Goal: Communication & Community: Answer question/provide support

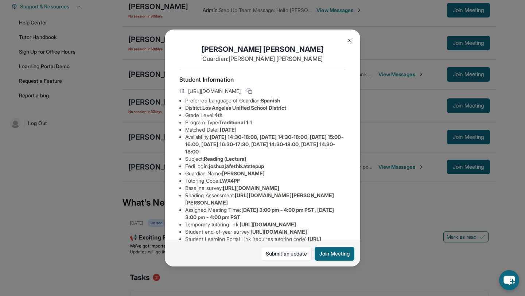
scroll to position [106, 0]
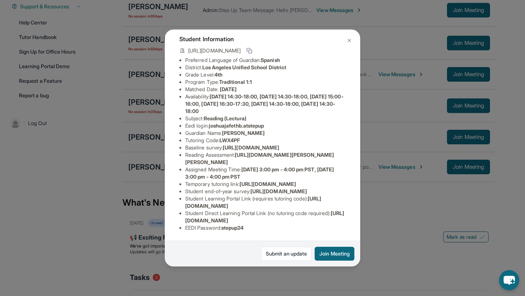
click at [352, 41] on img at bounding box center [350, 41] width 6 height 6
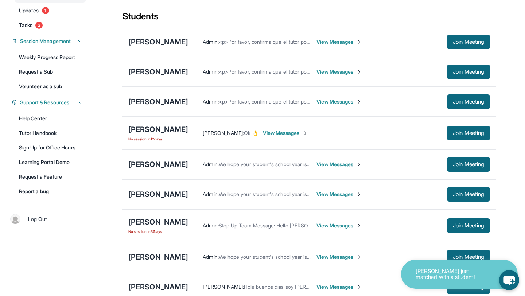
scroll to position [79, 0]
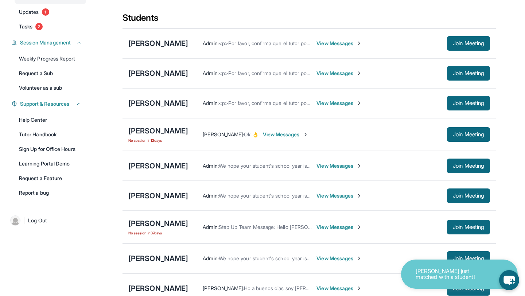
click at [322, 47] on span "View Messages" at bounding box center [340, 43] width 46 height 7
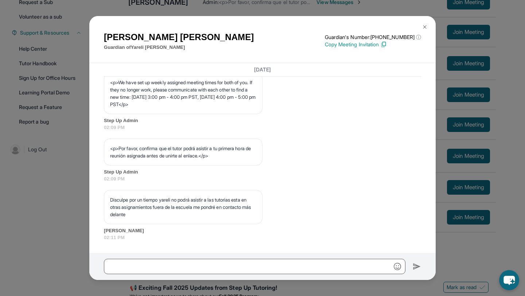
scroll to position [152, 0]
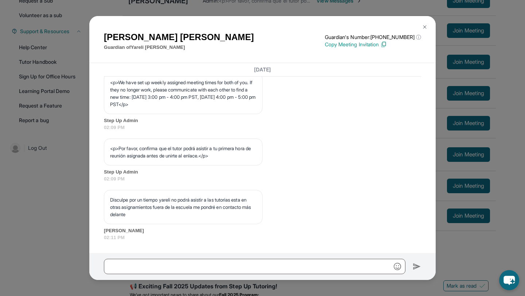
click at [428, 26] on button at bounding box center [425, 27] width 15 height 15
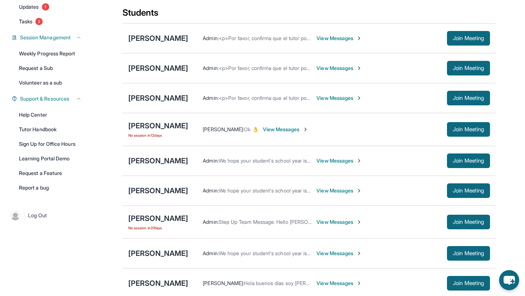
scroll to position [83, 0]
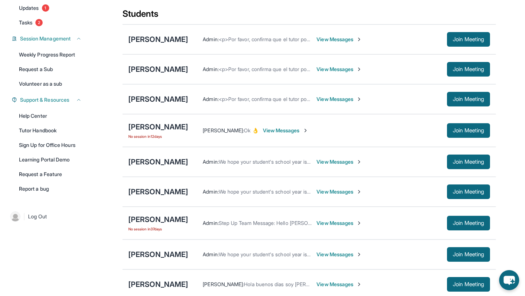
click at [338, 73] on span "View Messages" at bounding box center [340, 69] width 46 height 7
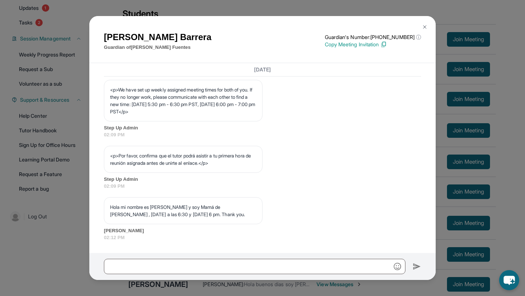
scroll to position [427, 0]
click at [427, 29] on img at bounding box center [425, 27] width 6 height 6
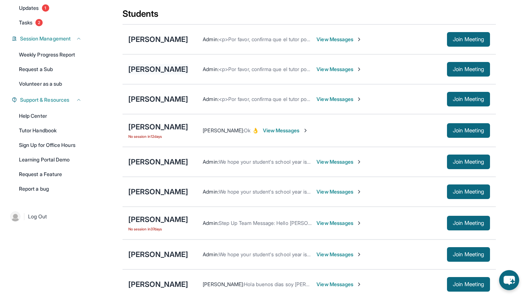
click at [176, 74] on div "[PERSON_NAME]" at bounding box center [158, 69] width 60 height 10
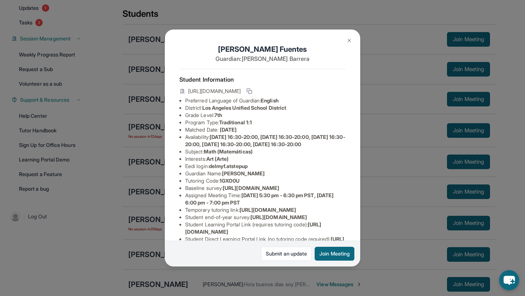
scroll to position [99, 0]
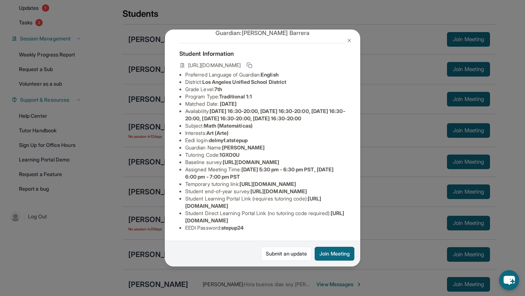
drag, startPoint x: 334, startPoint y: 220, endPoint x: 168, endPoint y: 219, distance: 165.7
click at [168, 219] on div "[PERSON_NAME] Guardian: [PERSON_NAME] Student Information [URL][DOMAIN_NAME] Pr…" at bounding box center [263, 148] width 196 height 237
copy span "[URL][DOMAIN_NAME]"
click at [370, 199] on div "[PERSON_NAME] Guardian: [PERSON_NAME] Student Information [URL][DOMAIN_NAME] Pr…" at bounding box center [262, 148] width 525 height 296
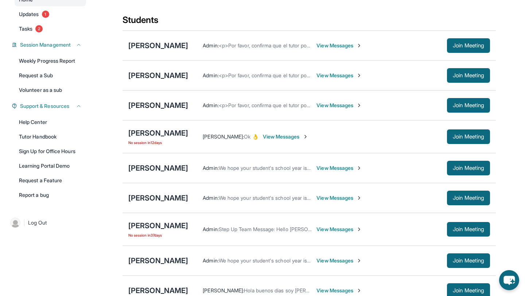
scroll to position [78, 0]
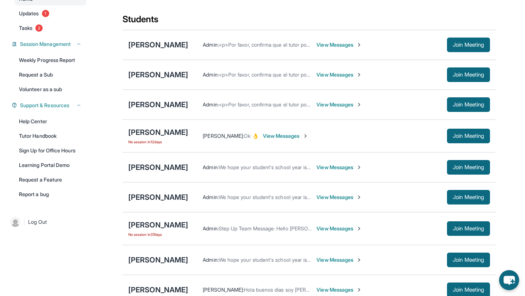
click at [334, 78] on span "View Messages" at bounding box center [340, 74] width 46 height 7
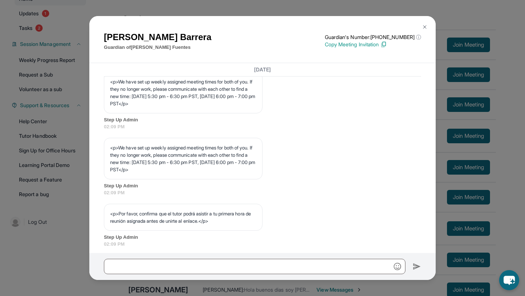
scroll to position [427, 0]
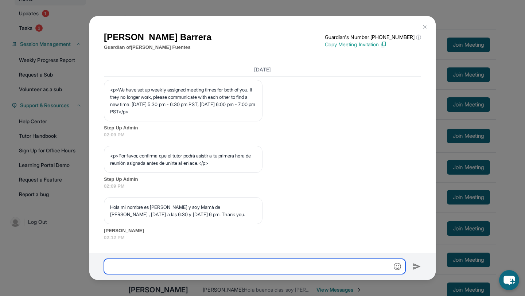
click at [230, 267] on input "text" at bounding box center [255, 266] width 302 height 15
paste input "**********"
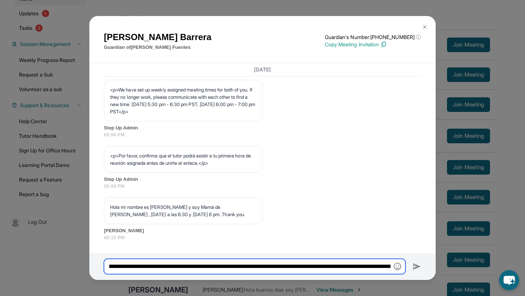
scroll to position [0, 671]
type input "**********"
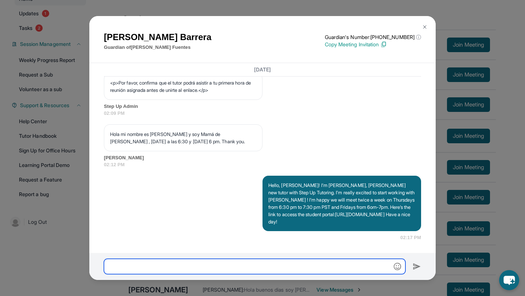
scroll to position [500, 0]
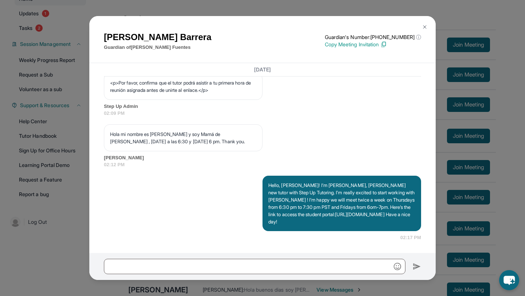
click at [425, 26] on img at bounding box center [425, 27] width 6 height 6
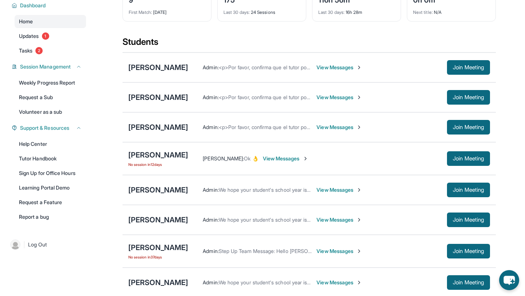
scroll to position [56, 0]
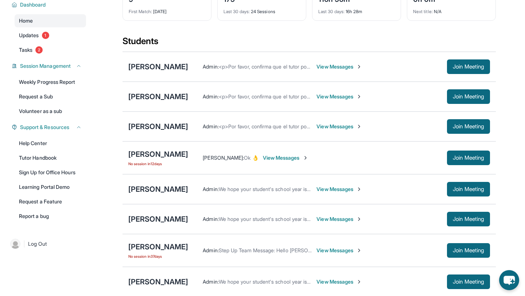
click at [334, 130] on span "View Messages" at bounding box center [340, 126] width 46 height 7
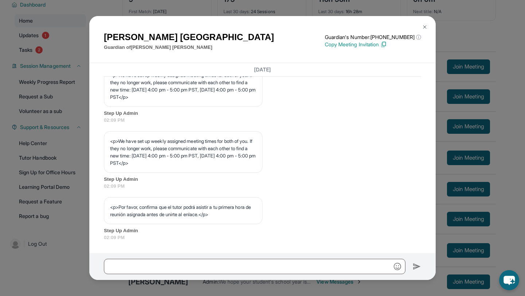
scroll to position [376, 0]
click at [426, 26] on img at bounding box center [425, 27] width 6 height 6
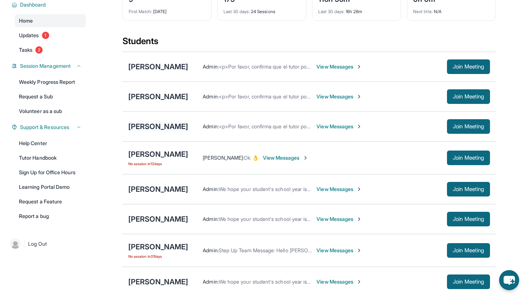
click at [155, 132] on div "[PERSON_NAME]" at bounding box center [158, 127] width 60 height 10
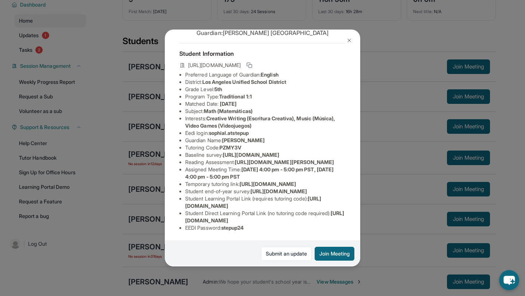
scroll to position [106, 0]
click at [346, 41] on button at bounding box center [349, 40] width 15 height 15
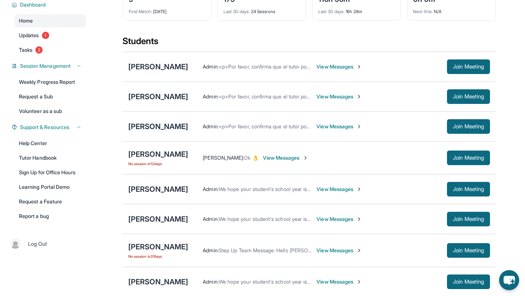
click at [171, 132] on div "[PERSON_NAME]" at bounding box center [158, 127] width 60 height 10
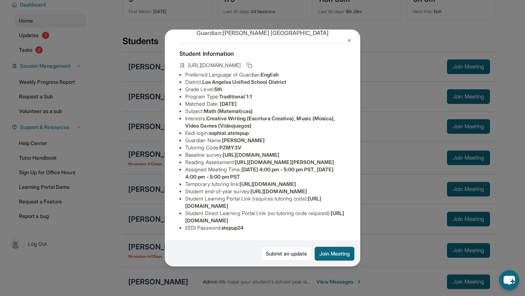
drag, startPoint x: 337, startPoint y: 219, endPoint x: 178, endPoint y: 220, distance: 159.1
click at [178, 220] on div "[PERSON_NAME] Guardian: [PERSON_NAME] Student Information [URL][DOMAIN_NAME] Pr…" at bounding box center [263, 148] width 196 height 237
copy span "[URL][DOMAIN_NAME]"
click at [388, 191] on div "[PERSON_NAME] Guardian: [PERSON_NAME] Student Information [URL][DOMAIN_NAME] Pr…" at bounding box center [262, 148] width 525 height 296
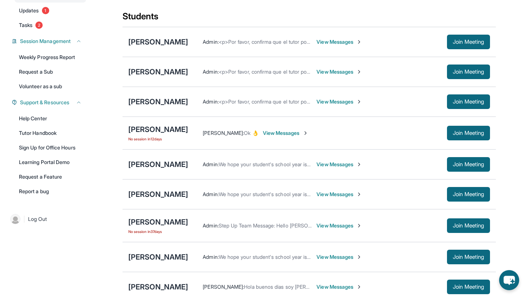
scroll to position [77, 0]
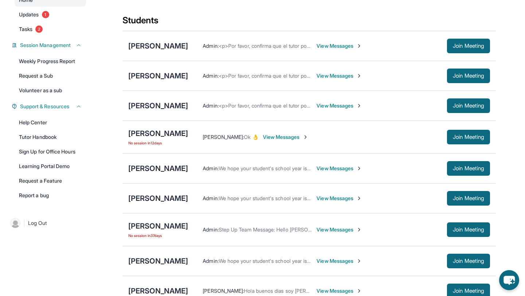
click at [334, 109] on span "View Messages" at bounding box center [340, 105] width 46 height 7
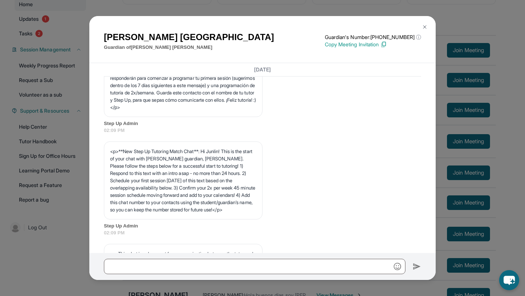
scroll to position [45, 0]
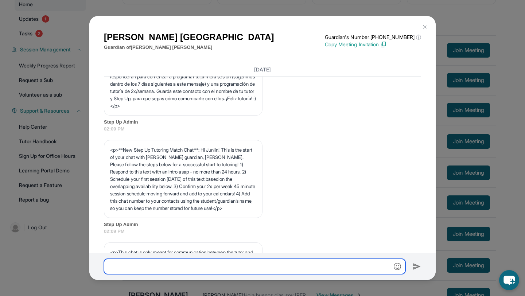
click at [199, 263] on input "text" at bounding box center [255, 266] width 302 height 15
paste input "**********"
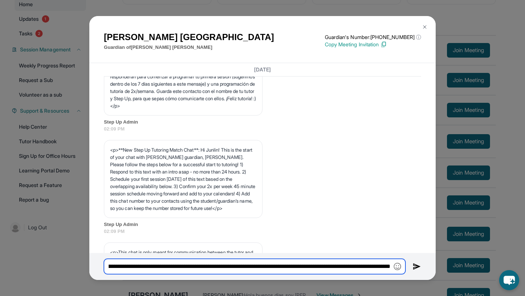
scroll to position [0, 599]
type input "**********"
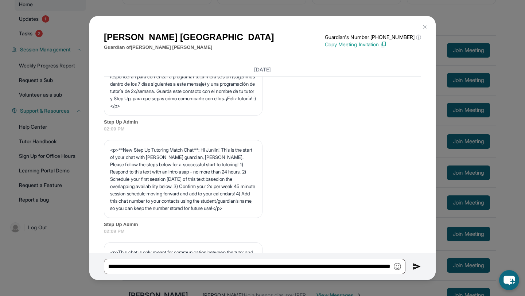
click at [419, 266] on img at bounding box center [417, 266] width 8 height 9
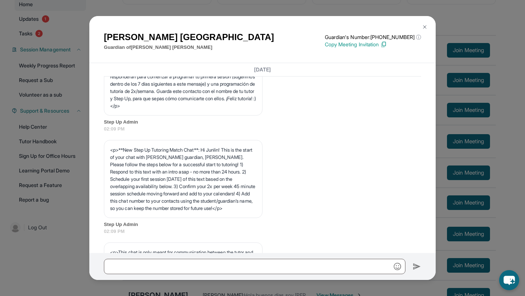
click at [425, 27] on img at bounding box center [425, 27] width 6 height 6
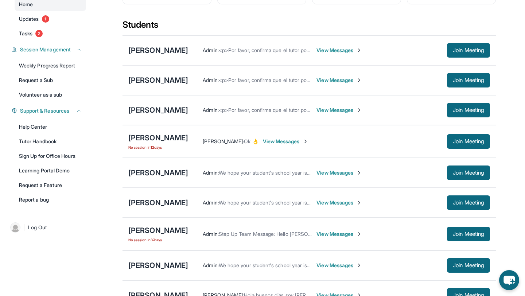
click at [317, 114] on span "View Messages" at bounding box center [340, 110] width 46 height 7
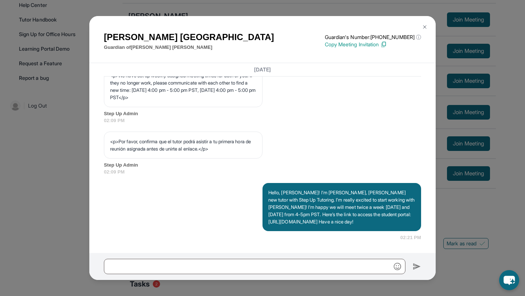
scroll to position [332, 0]
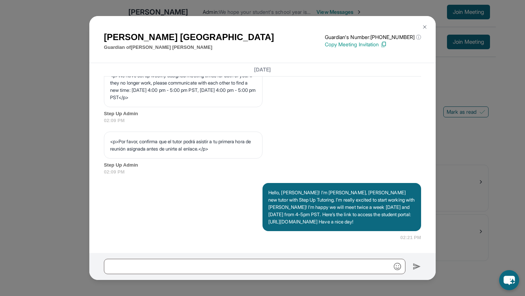
click at [70, 93] on div "[PERSON_NAME] Guardian of [PERSON_NAME] Guardian's Number: [PHONE_NUMBER] ⓘ Thi…" at bounding box center [262, 148] width 525 height 296
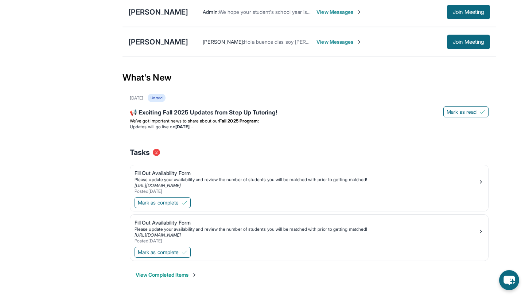
scroll to position [0, 0]
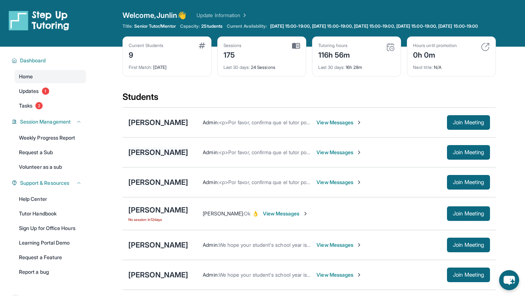
click at [172, 157] on div "[PERSON_NAME]" at bounding box center [158, 152] width 60 height 10
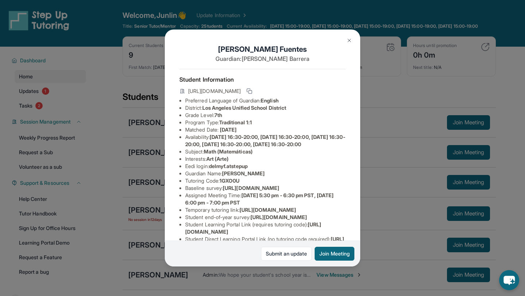
click at [405, 125] on div "[PERSON_NAME] Guardian: [PERSON_NAME] Student Information [URL][DOMAIN_NAME] Pr…" at bounding box center [262, 148] width 525 height 296
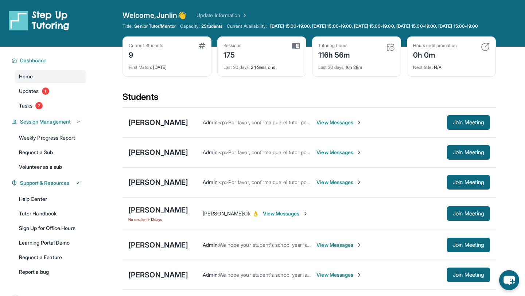
click at [344, 156] on span "View Messages" at bounding box center [340, 152] width 46 height 7
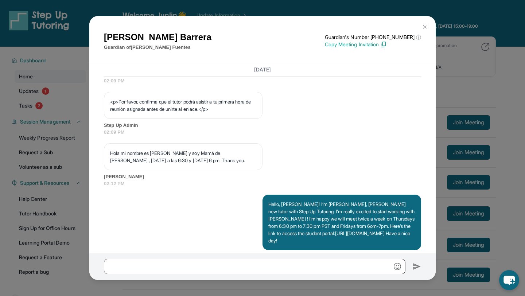
scroll to position [544, 0]
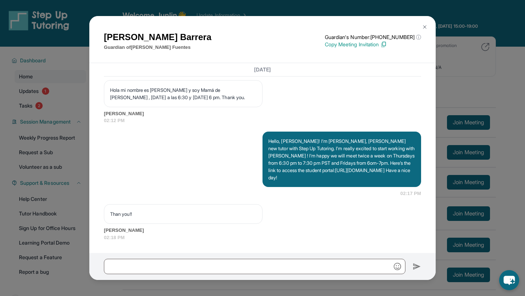
click at [122, 40] on h1 "[PERSON_NAME]" at bounding box center [158, 37] width 108 height 13
copy h1 "[PERSON_NAME]"
click at [469, 96] on div "[PERSON_NAME] Guardian of [PERSON_NAME] Guardian's Number: [PHONE_NUMBER] ⓘ Thi…" at bounding box center [262, 148] width 525 height 296
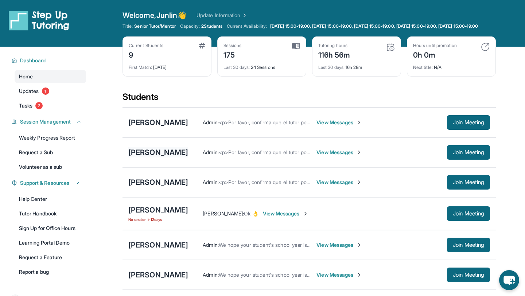
click at [154, 158] on div "[PERSON_NAME]" at bounding box center [158, 152] width 60 height 10
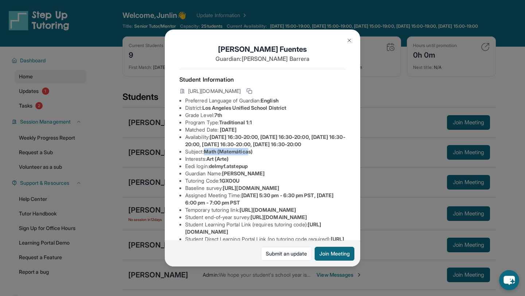
drag, startPoint x: 208, startPoint y: 158, endPoint x: 254, endPoint y: 158, distance: 46.0
click at [253, 155] on span "Math (Matemáticas)" at bounding box center [228, 152] width 49 height 6
click at [271, 155] on li "Subject : Math (Matemáticas)" at bounding box center [265, 151] width 161 height 7
click at [377, 143] on div "[PERSON_NAME] Guardian: [PERSON_NAME] Student Information [URL][DOMAIN_NAME] Pr…" at bounding box center [262, 148] width 525 height 296
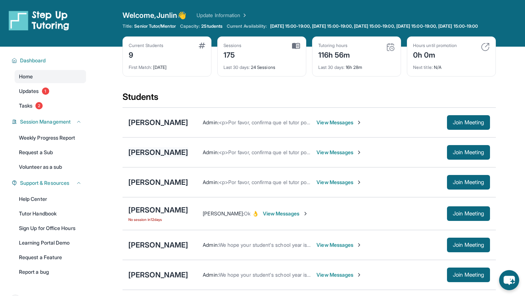
click at [173, 156] on div "[PERSON_NAME]" at bounding box center [158, 152] width 60 height 10
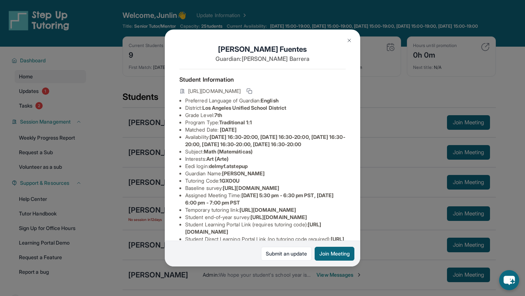
click at [364, 147] on div "[PERSON_NAME] Guardian: [PERSON_NAME] Student Information [URL][DOMAIN_NAME] Pr…" at bounding box center [262, 148] width 525 height 296
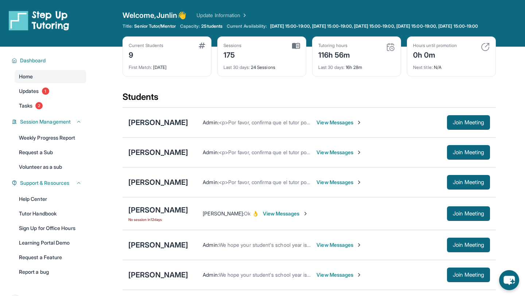
click at [338, 156] on span "View Messages" at bounding box center [340, 152] width 46 height 7
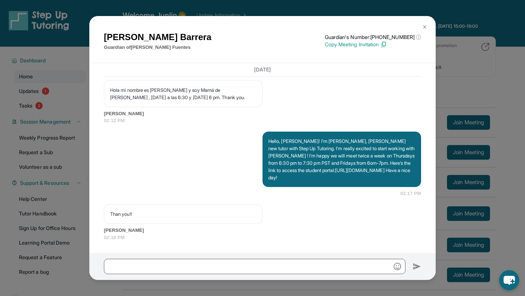
click at [427, 28] on img at bounding box center [425, 27] width 6 height 6
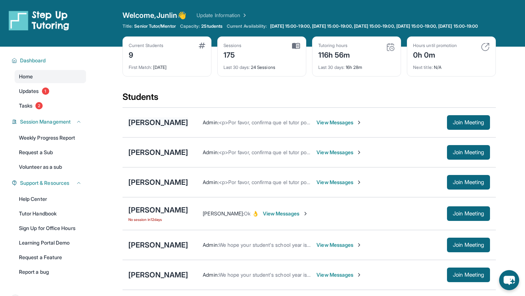
click at [173, 128] on div "[PERSON_NAME]" at bounding box center [158, 123] width 60 height 10
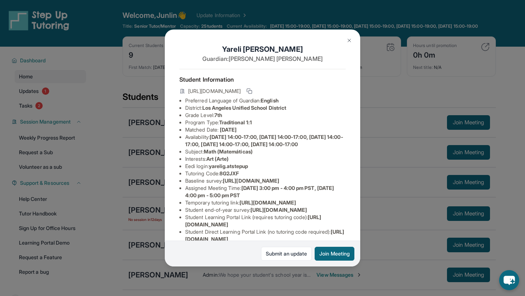
click at [397, 124] on div "[PERSON_NAME] Guardian: [PERSON_NAME] Student Information [URL][DOMAIN_NAME] Pr…" at bounding box center [262, 148] width 525 height 296
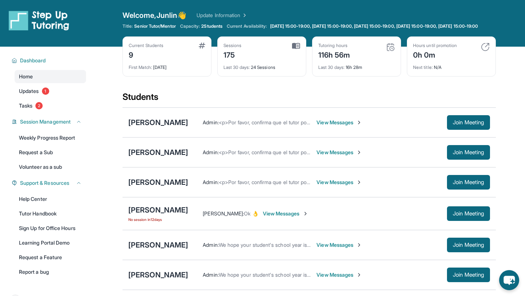
click at [351, 126] on span "View Messages" at bounding box center [340, 122] width 46 height 7
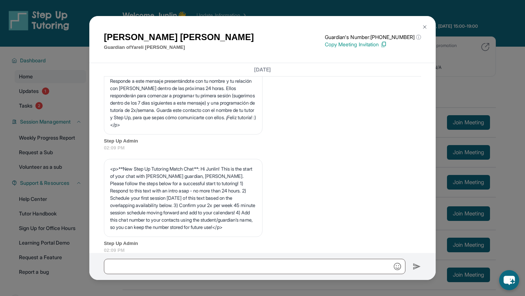
scroll to position [28, 0]
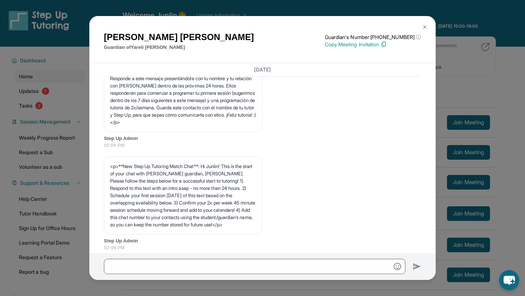
click at [427, 25] on img at bounding box center [425, 27] width 6 height 6
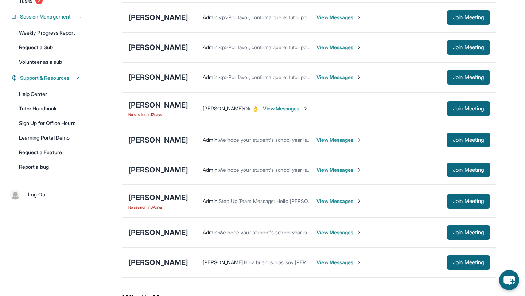
scroll to position [107, 0]
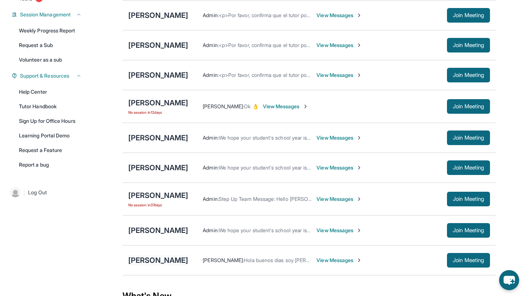
click at [173, 264] on div "[PERSON_NAME]" at bounding box center [158, 260] width 60 height 10
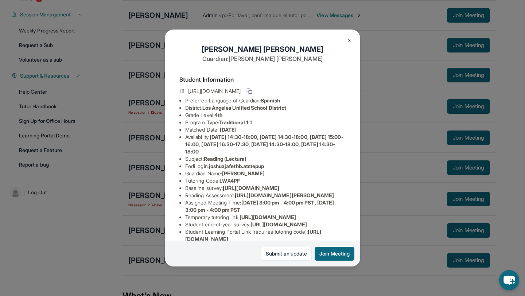
click at [350, 40] on img at bounding box center [350, 41] width 6 height 6
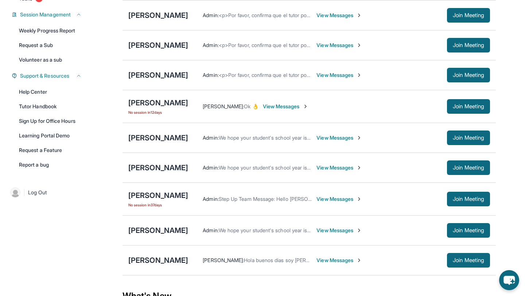
click at [362, 264] on span "View Messages" at bounding box center [340, 260] width 46 height 7
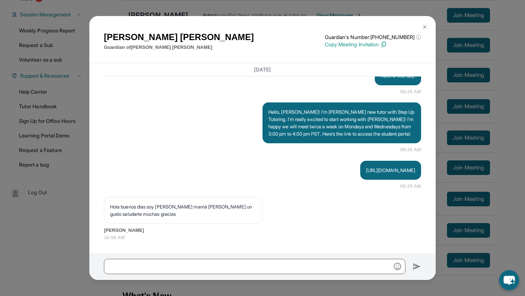
scroll to position [740, 0]
click at [424, 24] on img at bounding box center [425, 27] width 6 height 6
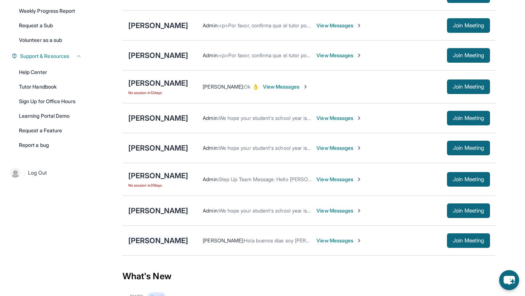
scroll to position [107, 0]
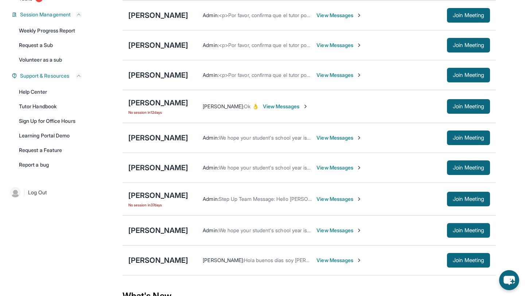
click at [361, 234] on span "View Messages" at bounding box center [340, 230] width 46 height 7
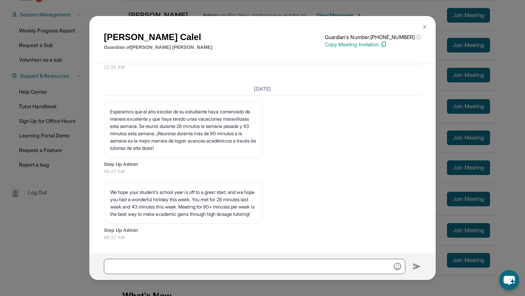
scroll to position [13571, 0]
click at [426, 27] on img at bounding box center [425, 27] width 6 height 6
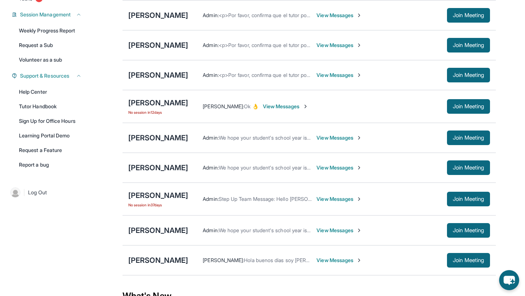
click at [362, 264] on span "View Messages" at bounding box center [340, 260] width 46 height 7
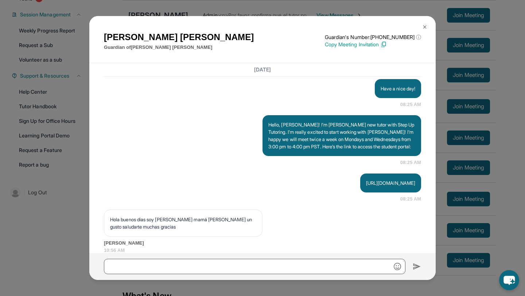
scroll to position [740, 0]
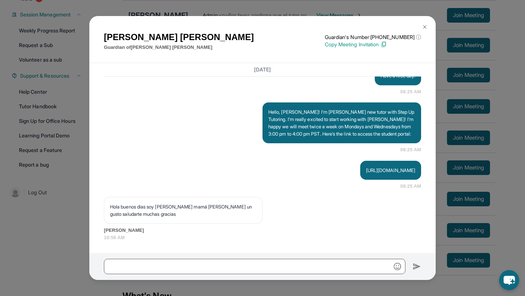
click at [424, 25] on img at bounding box center [425, 27] width 6 height 6
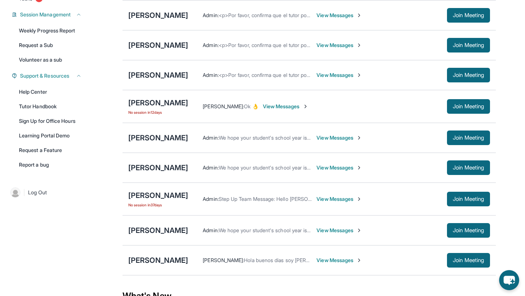
scroll to position [89, 0]
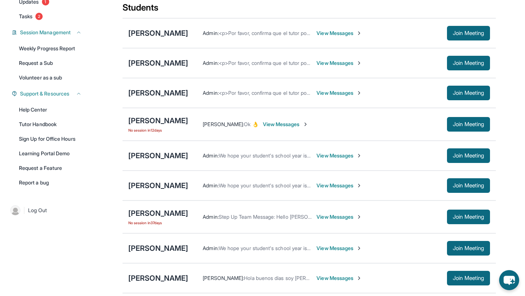
click at [328, 96] on span "View Messages" at bounding box center [340, 92] width 46 height 7
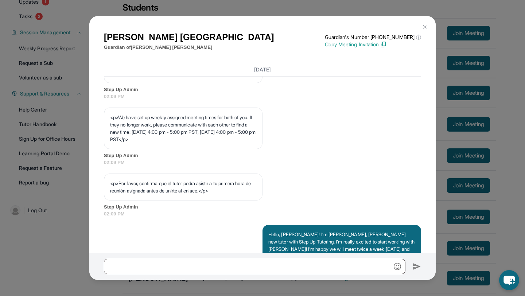
scroll to position [449, 0]
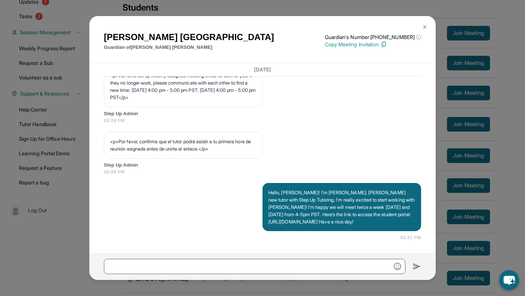
click at [427, 26] on img at bounding box center [425, 27] width 6 height 6
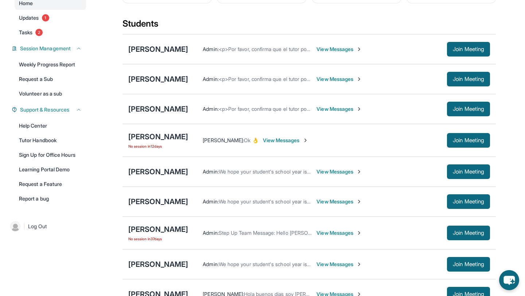
scroll to position [72, 0]
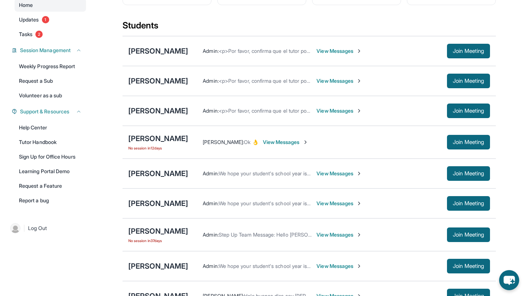
click at [340, 85] on span "View Messages" at bounding box center [340, 80] width 46 height 7
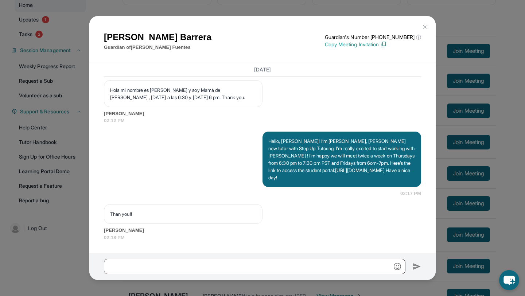
scroll to position [544, 0]
click at [427, 26] on img at bounding box center [425, 27] width 6 height 6
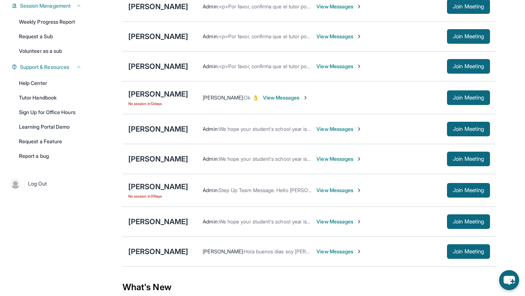
scroll to position [103, 0]
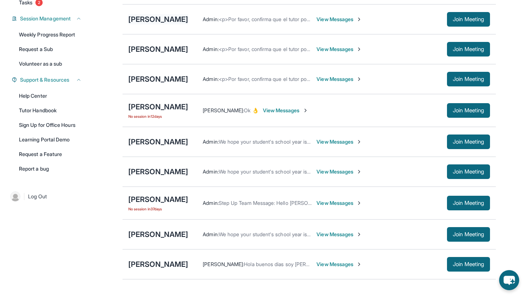
click at [169, 24] on div "[PERSON_NAME]" at bounding box center [158, 19] width 60 height 10
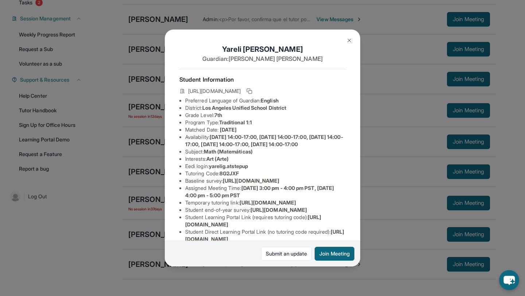
click at [348, 39] on img at bounding box center [350, 41] width 6 height 6
